Goal: Feedback & Contribution: Leave review/rating

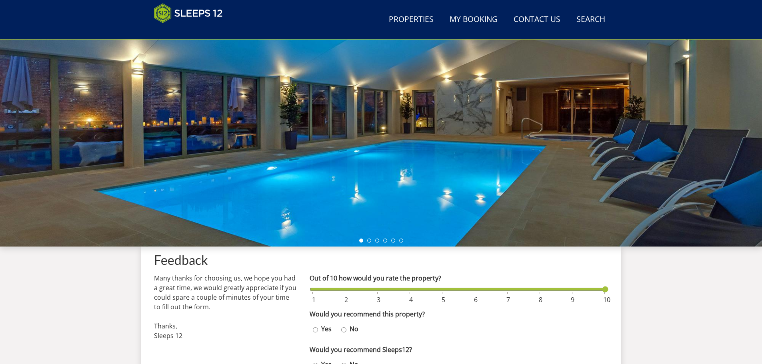
scroll to position [187, 0]
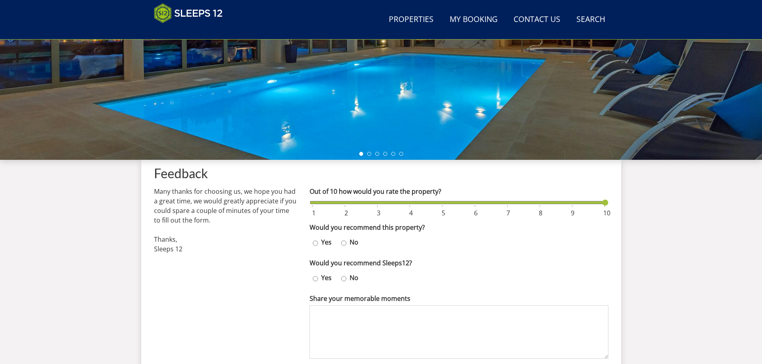
click at [604, 202] on input "Out of 10 how would you rate the property?" at bounding box center [459, 202] width 299 height 9
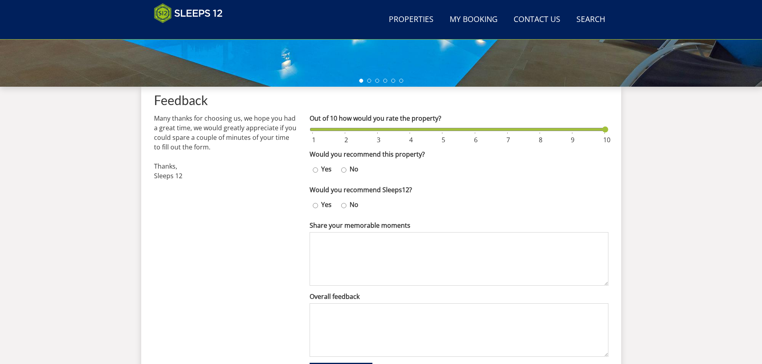
scroll to position [267, 0]
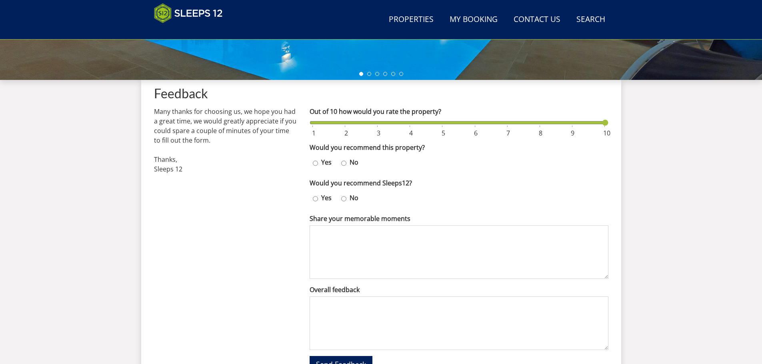
click at [607, 124] on input "Out of 10 how would you rate the property?" at bounding box center [459, 122] width 299 height 9
type input "10"
drag, startPoint x: 607, startPoint y: 124, endPoint x: 669, endPoint y: 126, distance: 62.5
click at [608, 126] on input "Out of 10 how would you rate the property?" at bounding box center [459, 122] width 299 height 9
click at [316, 168] on input "Yes" at bounding box center [315, 164] width 5 height 12
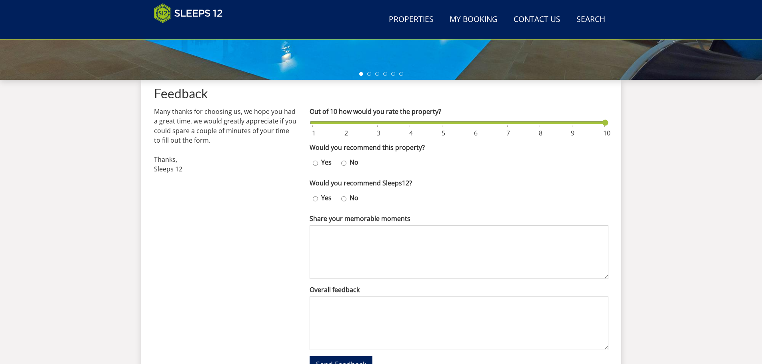
radio input "true"
click at [320, 199] on label "Yes" at bounding box center [326, 198] width 17 height 10
click at [318, 199] on input "Yes" at bounding box center [315, 199] width 5 height 12
radio input "true"
click at [346, 237] on textarea "Share your memorable moments" at bounding box center [459, 253] width 299 height 54
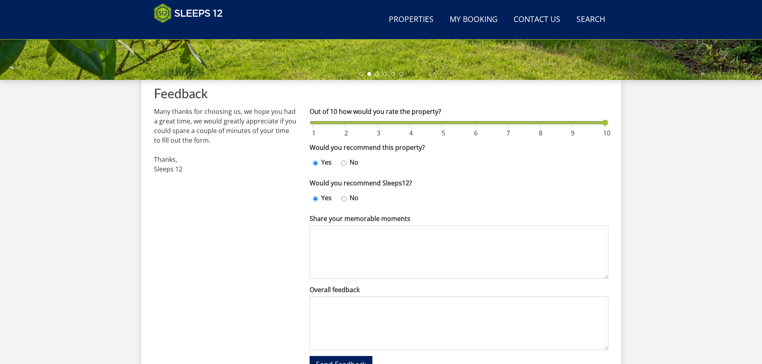
click at [446, 312] on textarea "Overall feedback" at bounding box center [459, 324] width 299 height 54
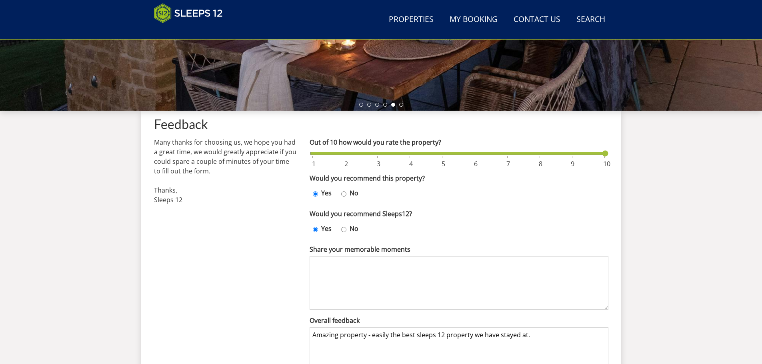
scroll to position [227, 0]
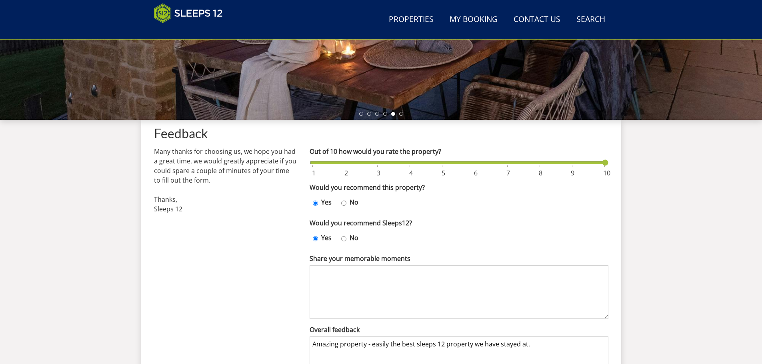
type textarea "Amazing property - easily the best sleeps 12 property we have stayed at."
click at [358, 286] on textarea "Share your memorable moments" at bounding box center [459, 293] width 299 height 54
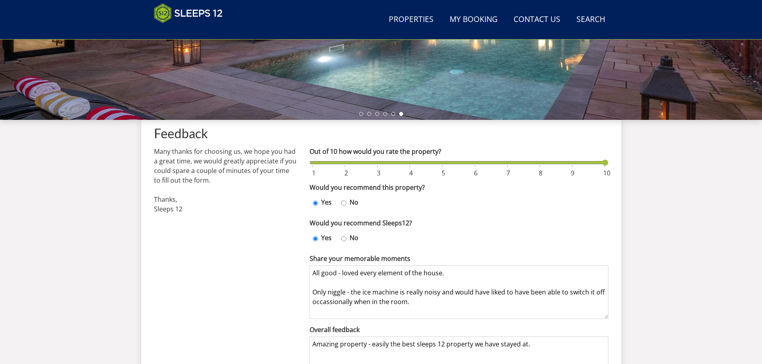
click at [340, 307] on textarea "All good - loved every element of the house. Only niggle - the ice machine is r…" at bounding box center [459, 293] width 299 height 54
click at [324, 252] on form "Out of 10 how would you rate the property? Would you recommend this property? Y…" at bounding box center [459, 279] width 299 height 265
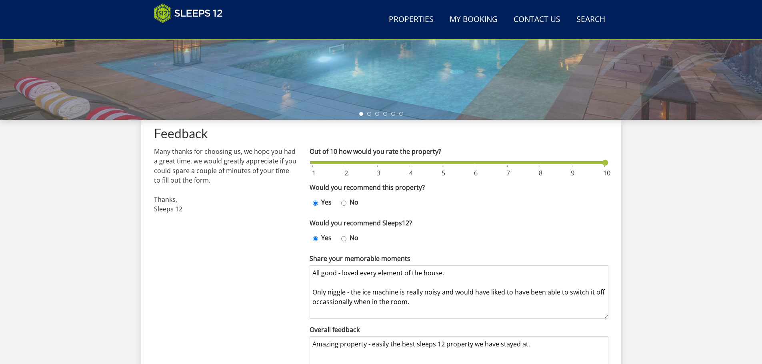
click at [333, 306] on textarea "All good - loved every element of the house. Only niggle - the ice machine is r…" at bounding box center [459, 293] width 299 height 54
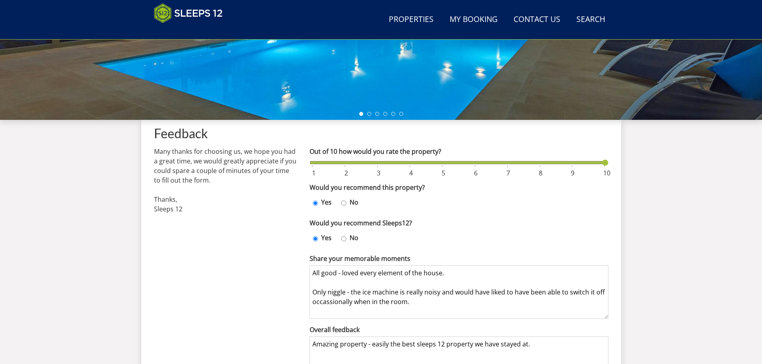
click at [329, 306] on textarea "All good - loved every element of the house. Only niggle - the ice machine is r…" at bounding box center [459, 293] width 299 height 54
click at [326, 307] on textarea "All good - loved every element of the house. Only niggle - the ice machine is r…" at bounding box center [459, 293] width 299 height 54
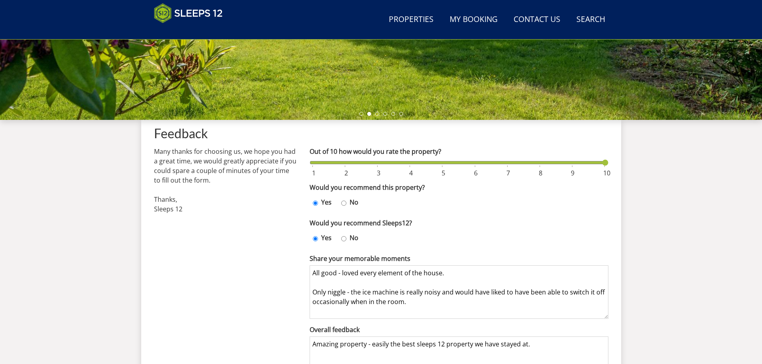
click at [457, 281] on textarea "All good - loved every element of the house. Only niggle - the ice machine is r…" at bounding box center [459, 293] width 299 height 54
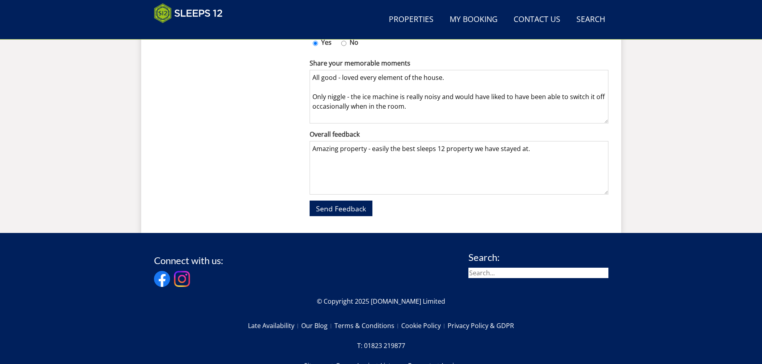
scroll to position [427, 0]
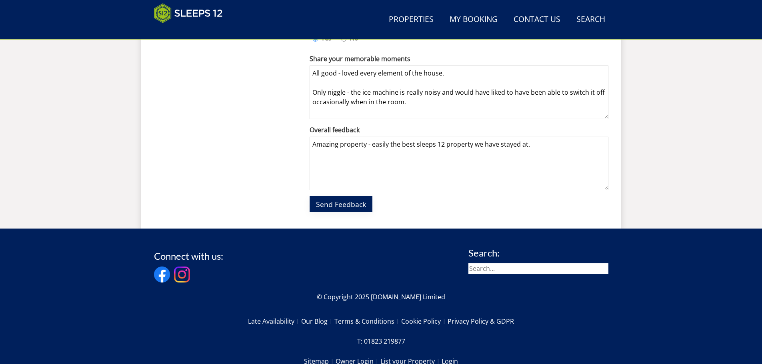
type textarea "All good - loved every element of the house. Only niggle - the ice machine is r…"
click at [334, 200] on span "Send Feedback" at bounding box center [341, 205] width 50 height 10
